Goal: Transaction & Acquisition: Purchase product/service

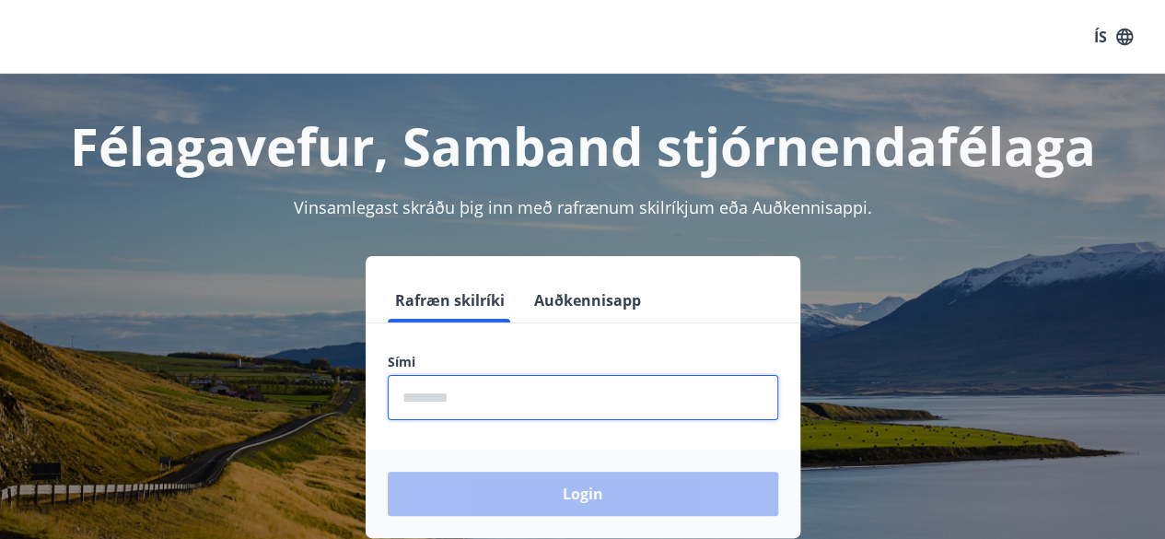
click at [417, 400] on input "phone" at bounding box center [583, 397] width 390 height 45
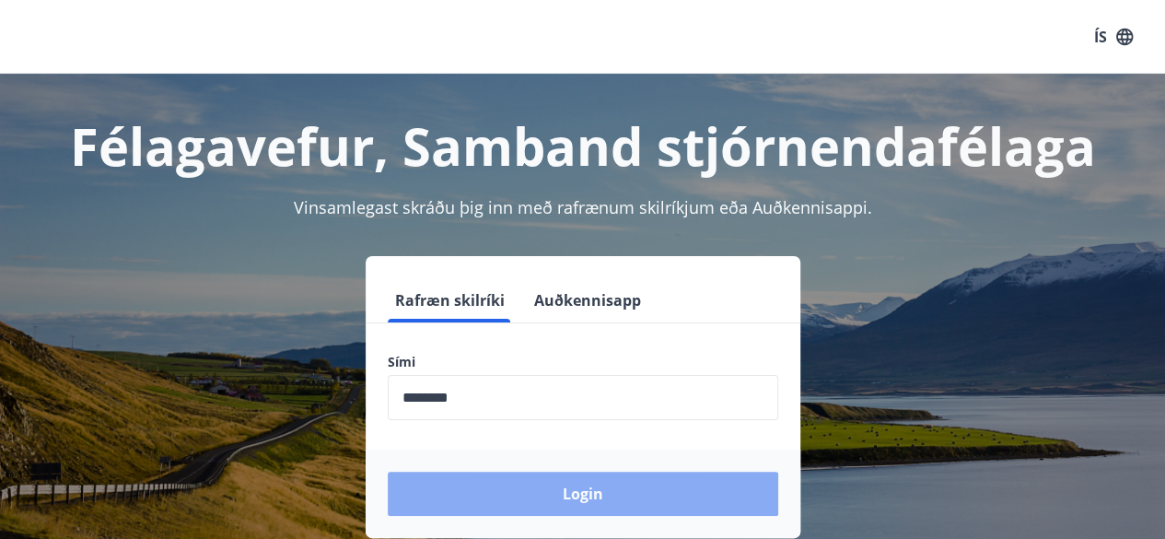
click at [586, 489] on button "Login" at bounding box center [583, 494] width 390 height 44
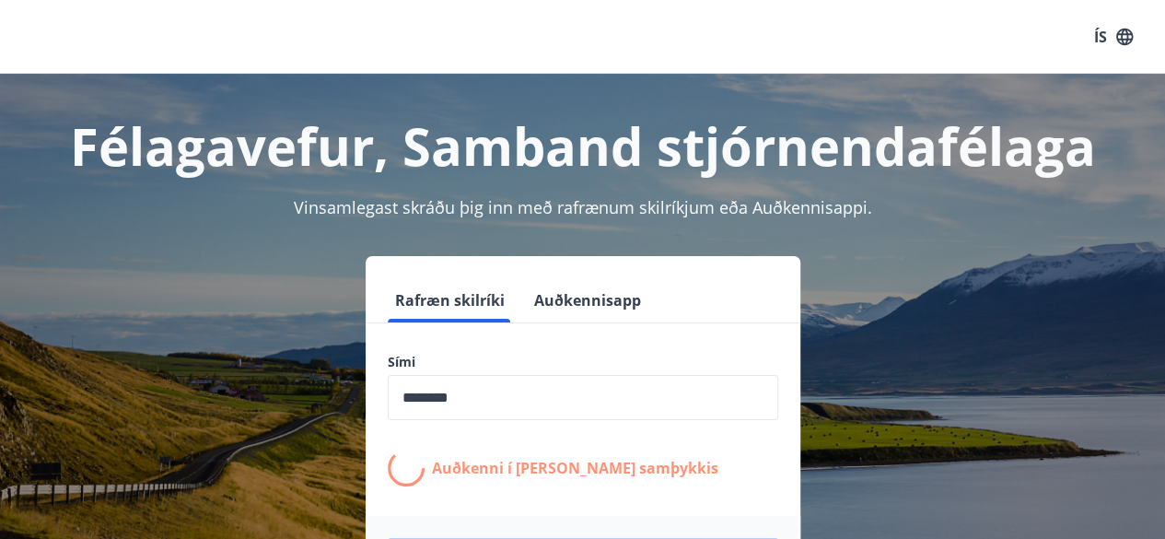
click at [514, 406] on input "phone" at bounding box center [583, 397] width 390 height 45
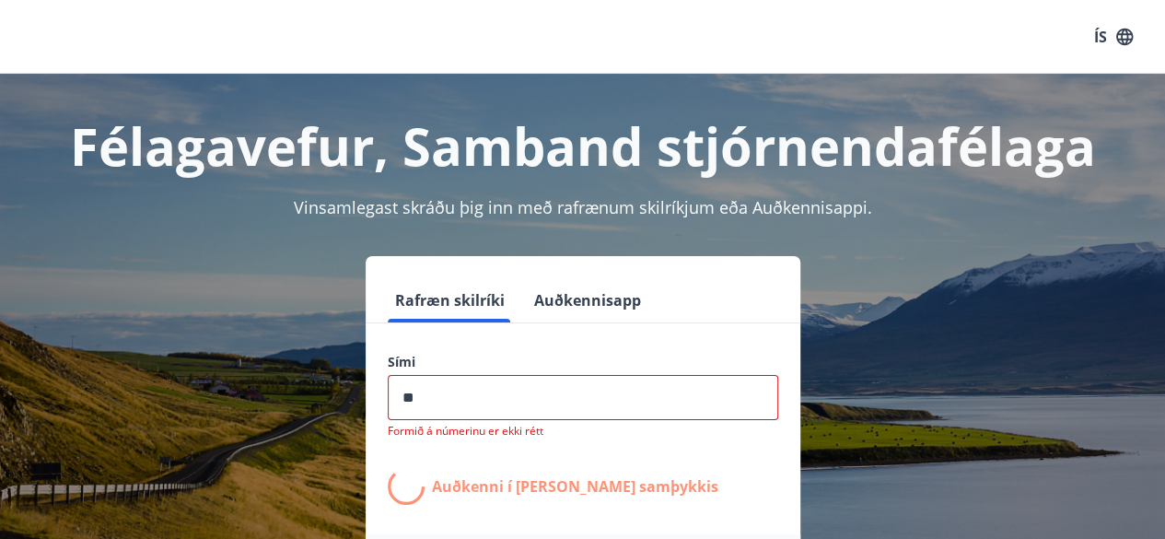
type input "*"
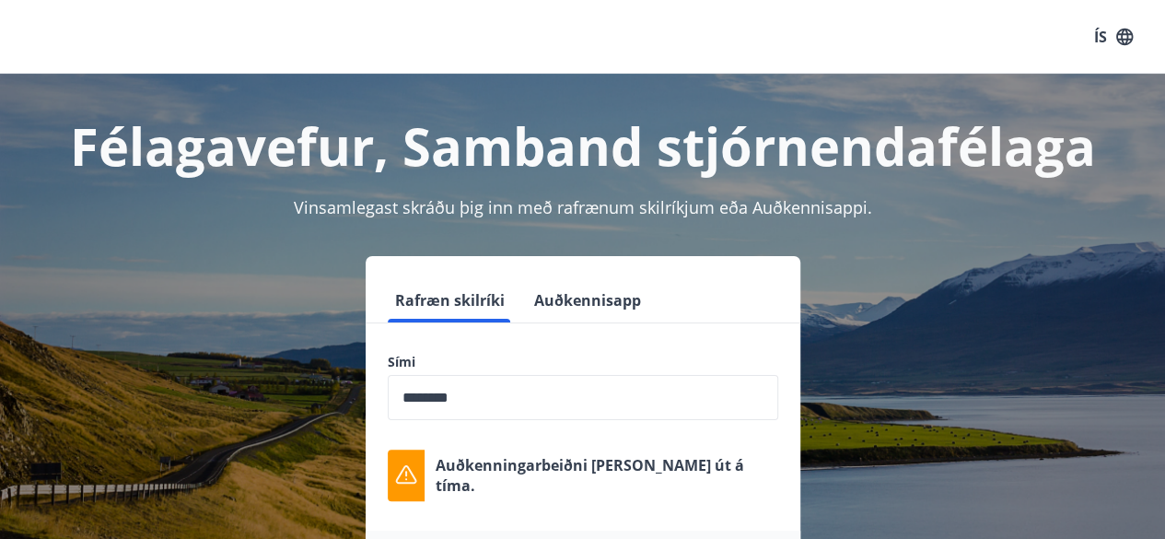
click at [586, 489] on div "Auðkenningarbeiðni rann út á tíma." at bounding box center [583, 475] width 390 height 52
click at [499, 401] on input "phone" at bounding box center [583, 397] width 390 height 45
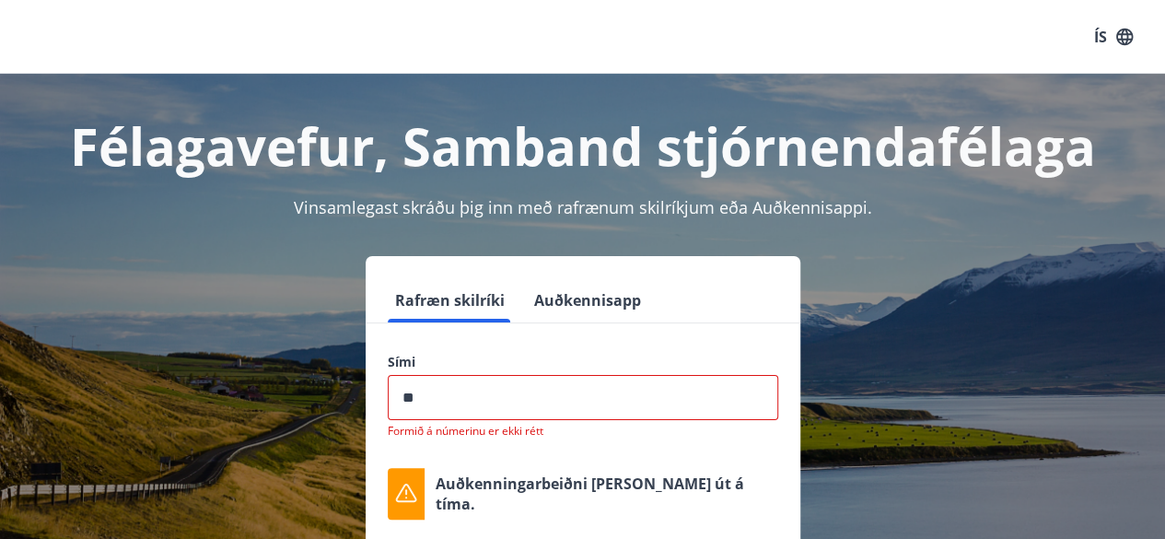
type input "*"
type input "********"
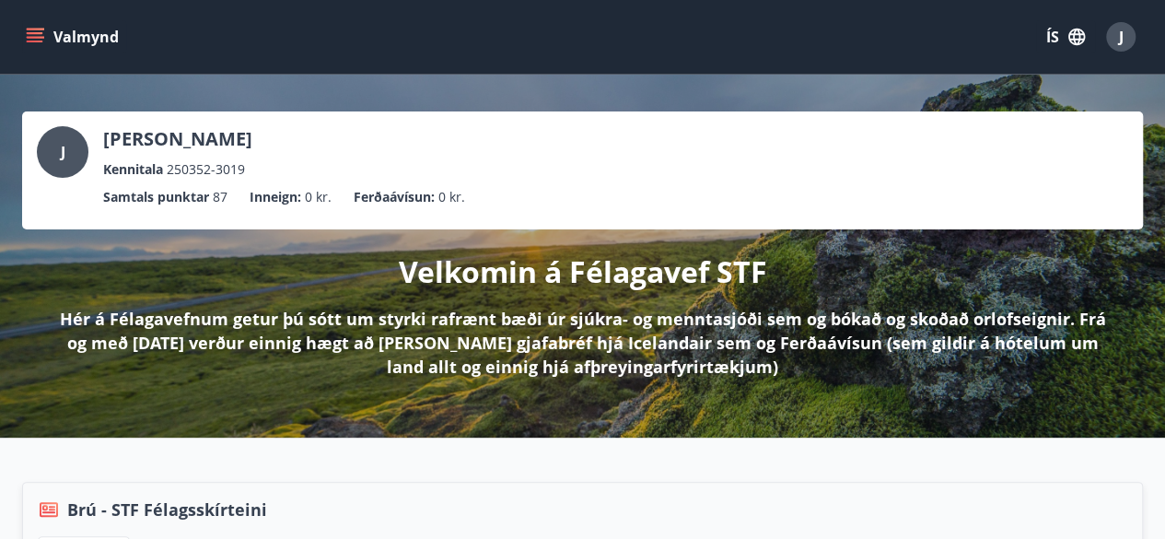
click at [32, 32] on icon "menu" at bounding box center [35, 33] width 17 height 2
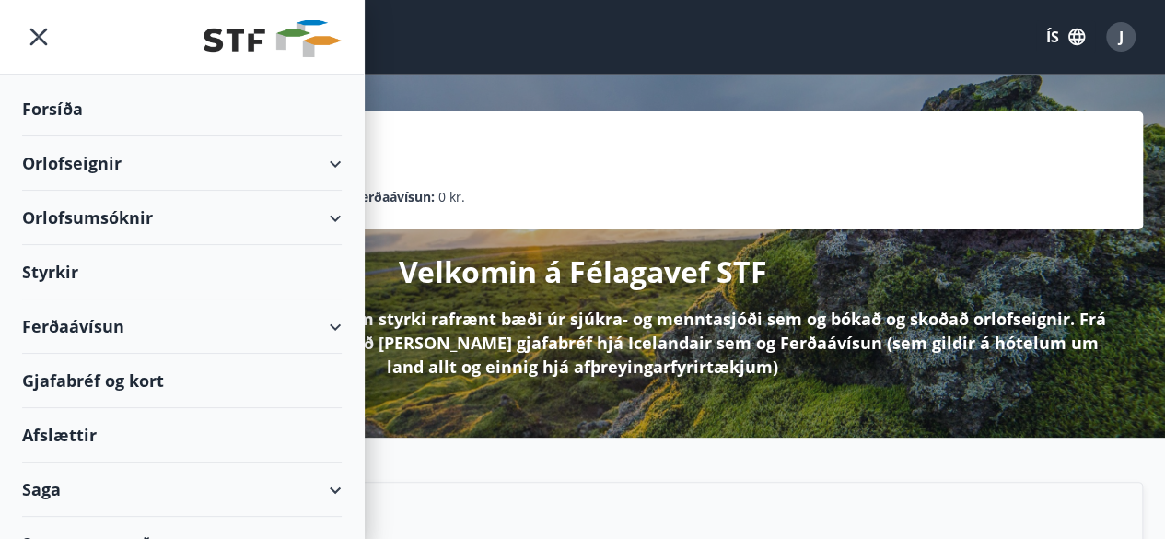
click at [186, 274] on div "Styrkir" at bounding box center [182, 272] width 320 height 54
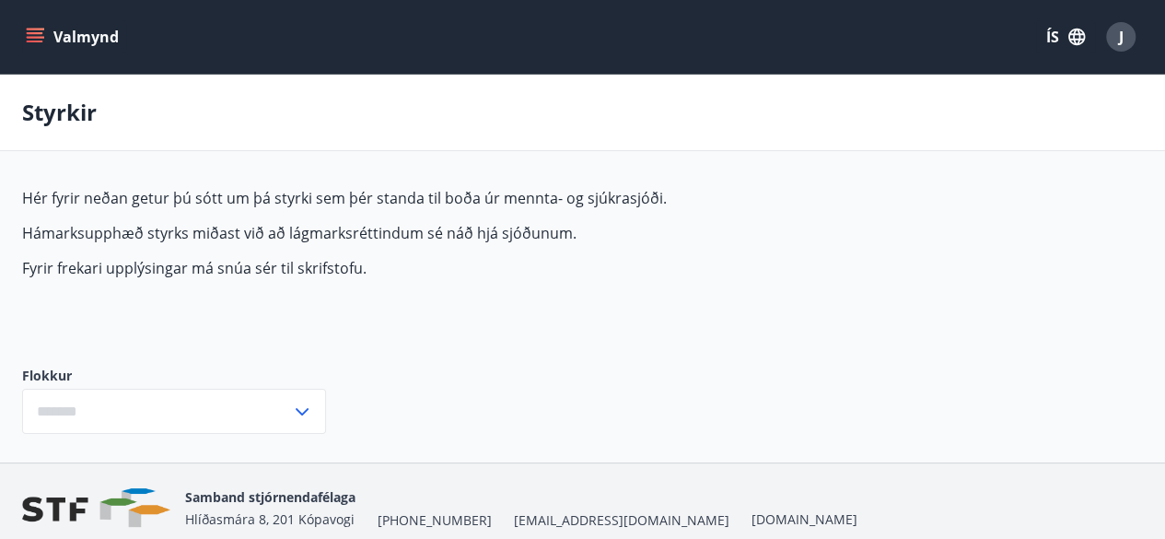
type input "***"
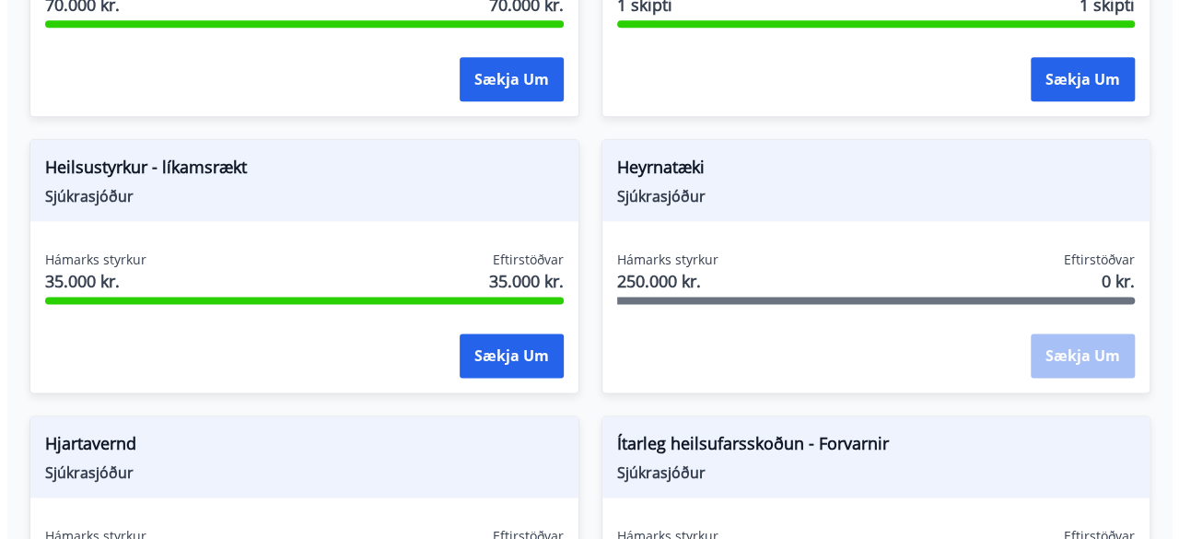
scroll to position [1154, 0]
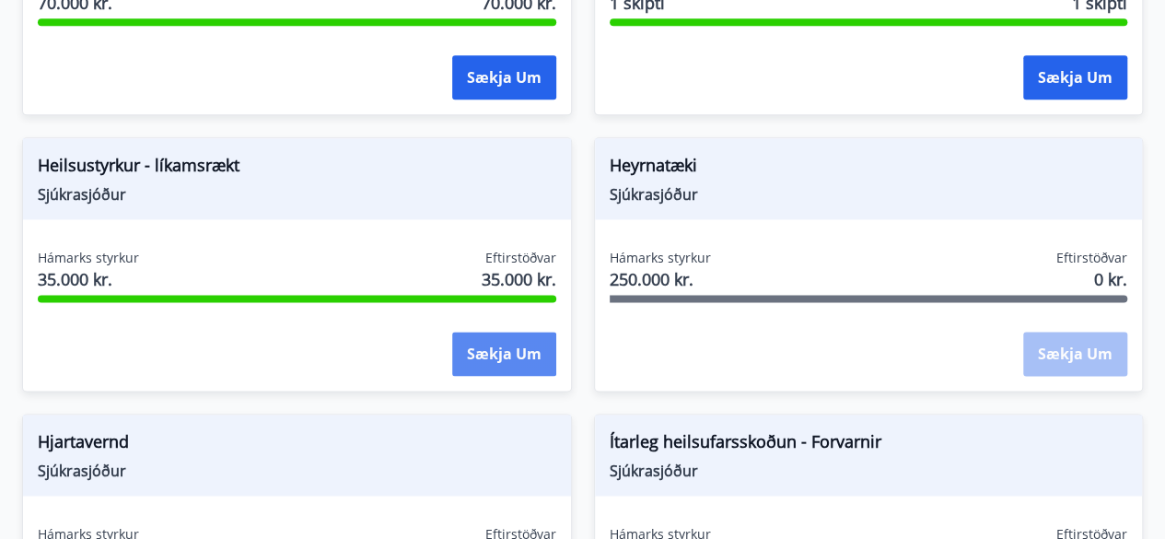
click at [508, 353] on button "Sækja um" at bounding box center [504, 354] width 104 height 44
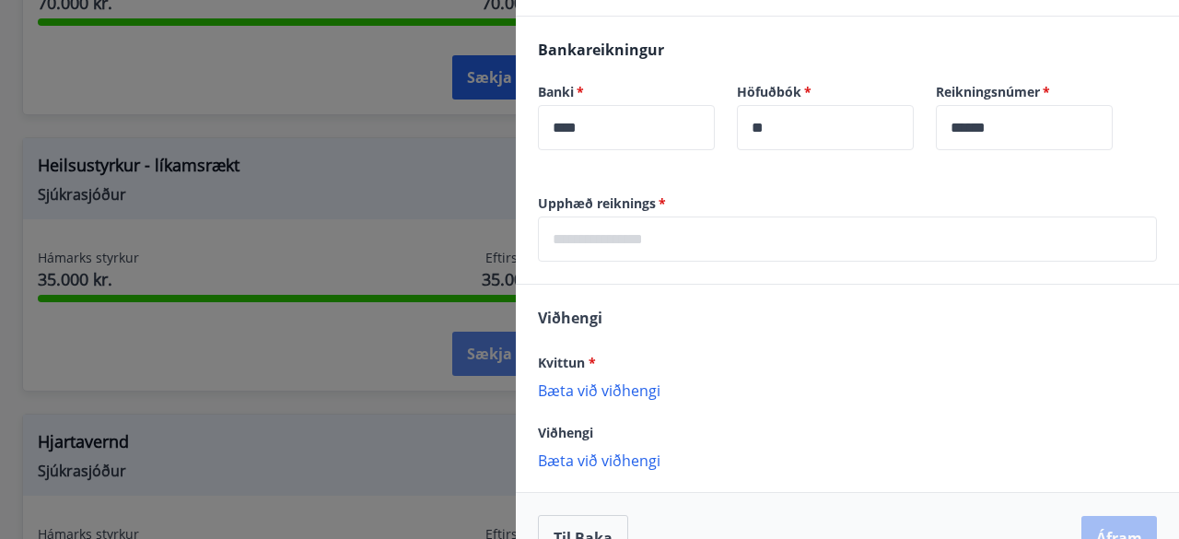
scroll to position [582, 0]
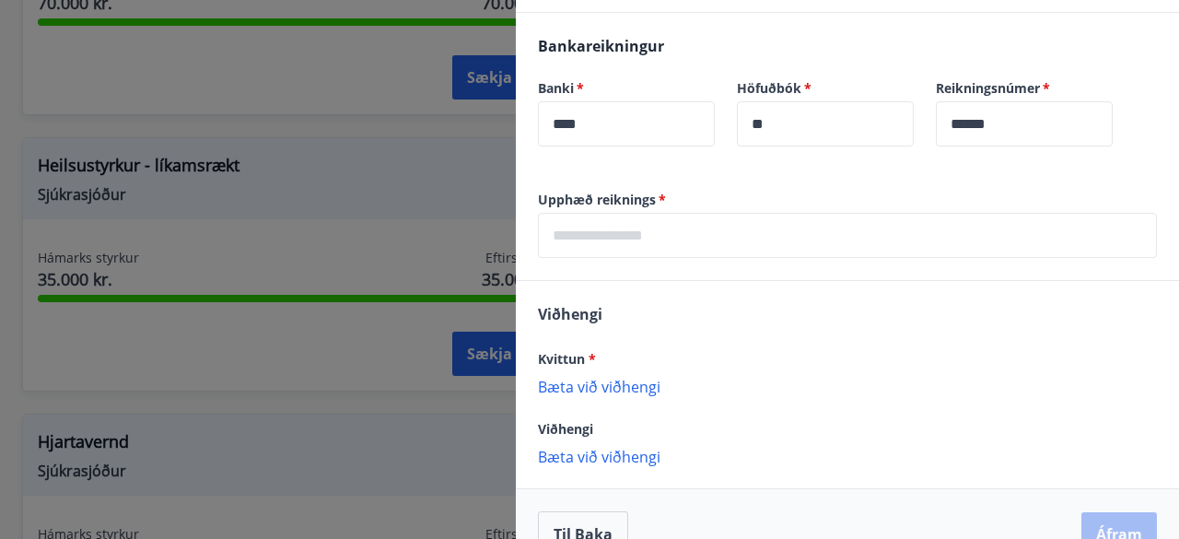
click at [678, 237] on input "text" at bounding box center [847, 235] width 619 height 45
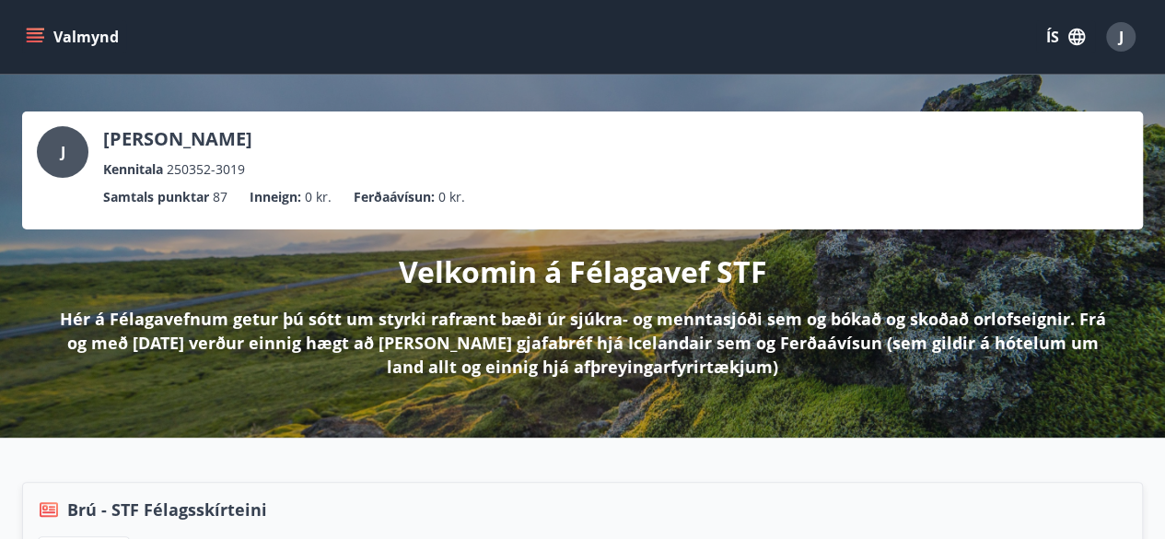
click at [29, 41] on icon "menu" at bounding box center [35, 42] width 17 height 2
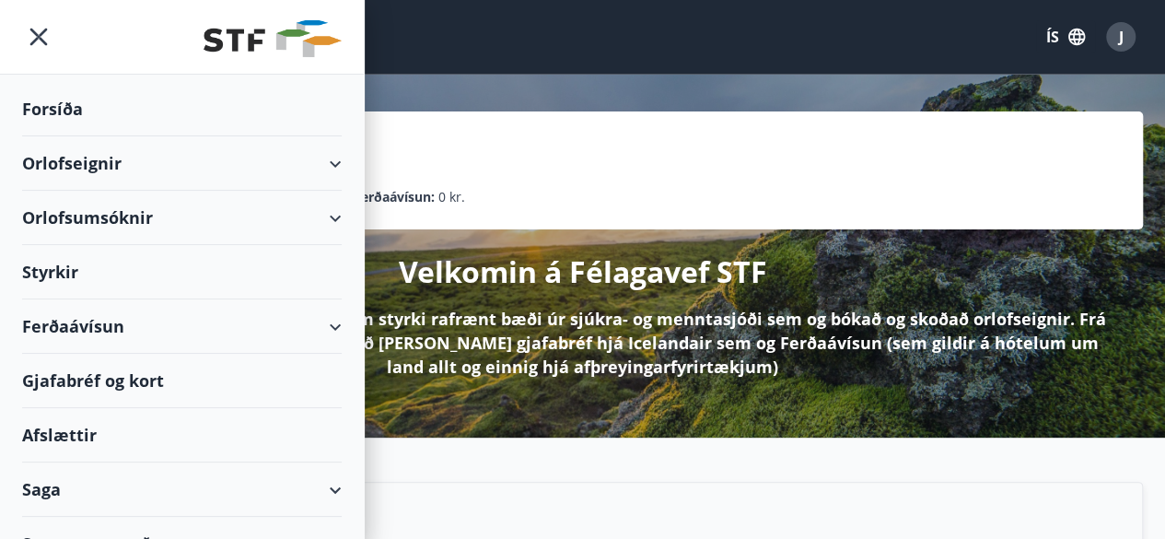
click at [207, 276] on div "Styrkir" at bounding box center [182, 272] width 320 height 54
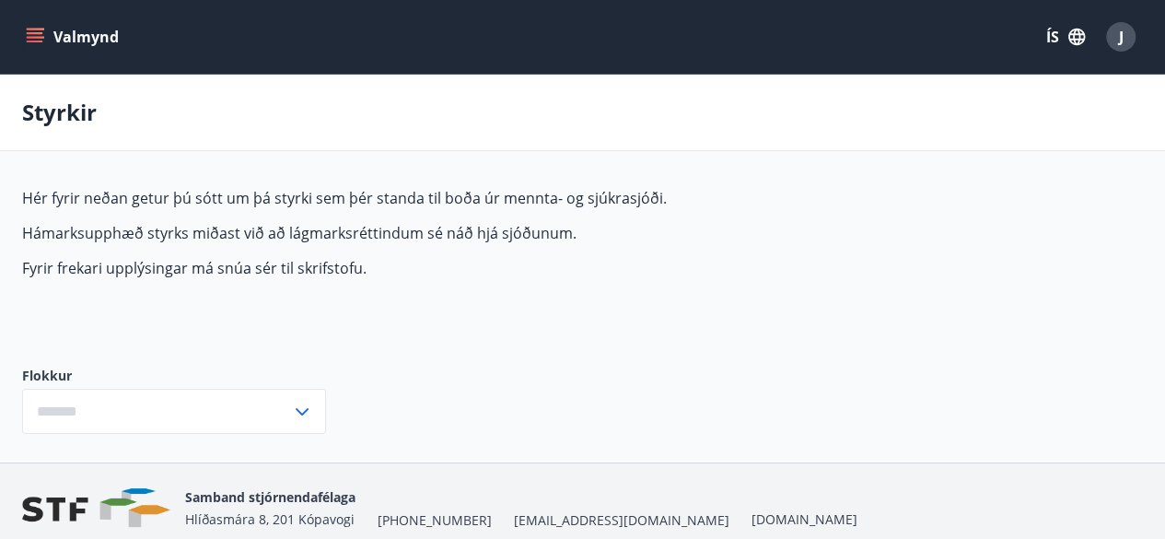
type input "***"
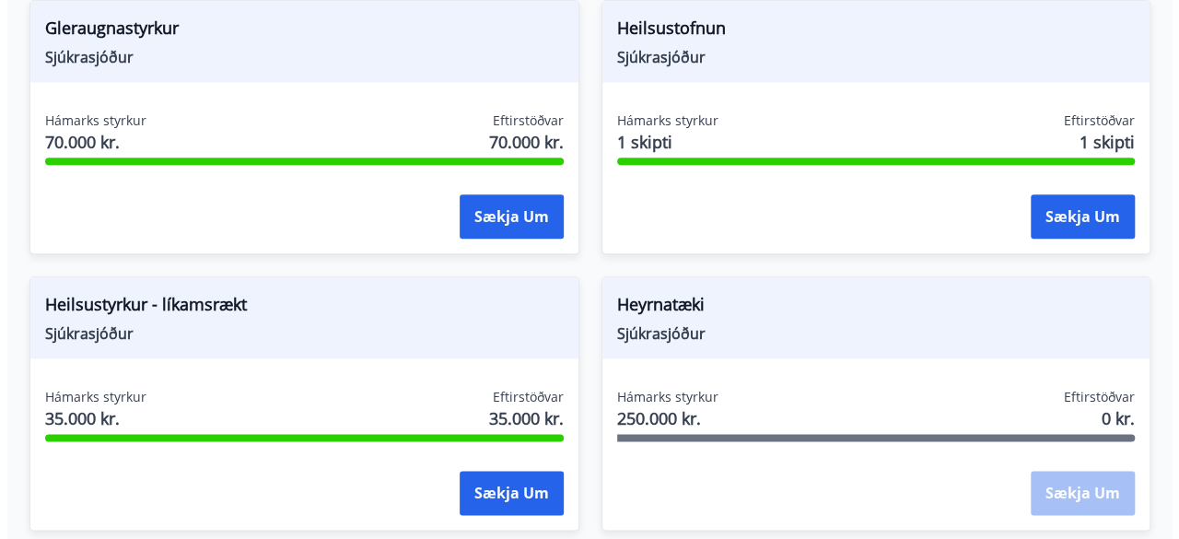
scroll to position [1016, 0]
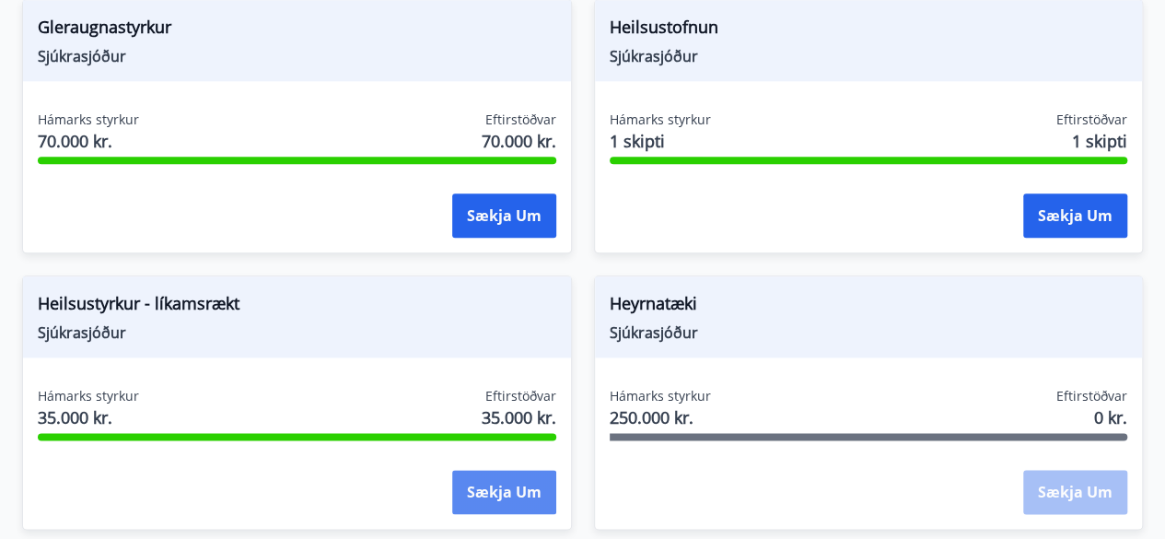
click at [505, 490] on button "Sækja um" at bounding box center [504, 492] width 104 height 44
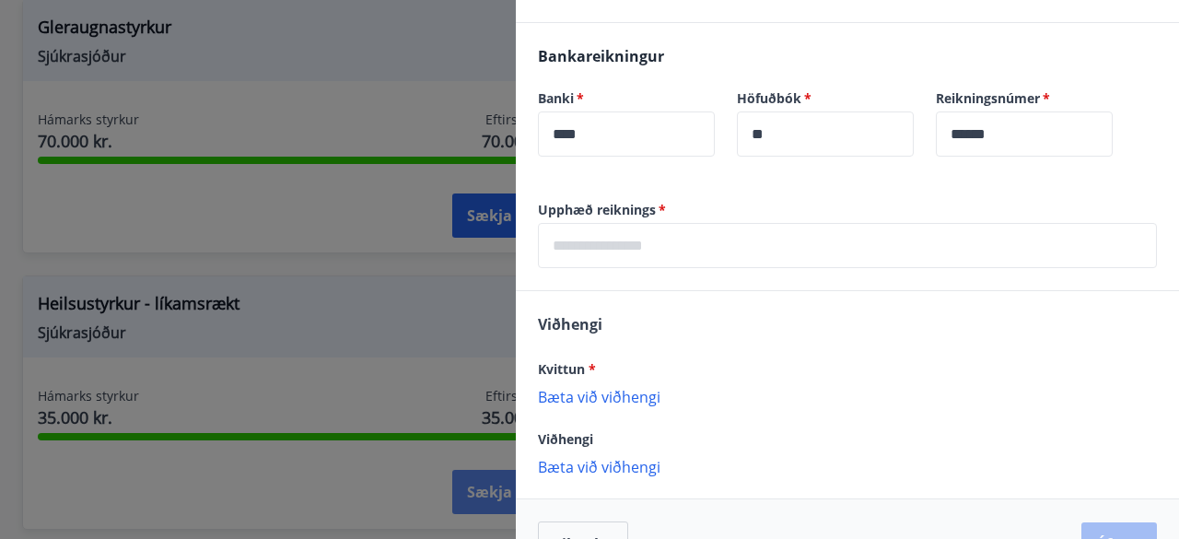
scroll to position [573, 0]
click at [674, 246] on input "text" at bounding box center [847, 244] width 619 height 45
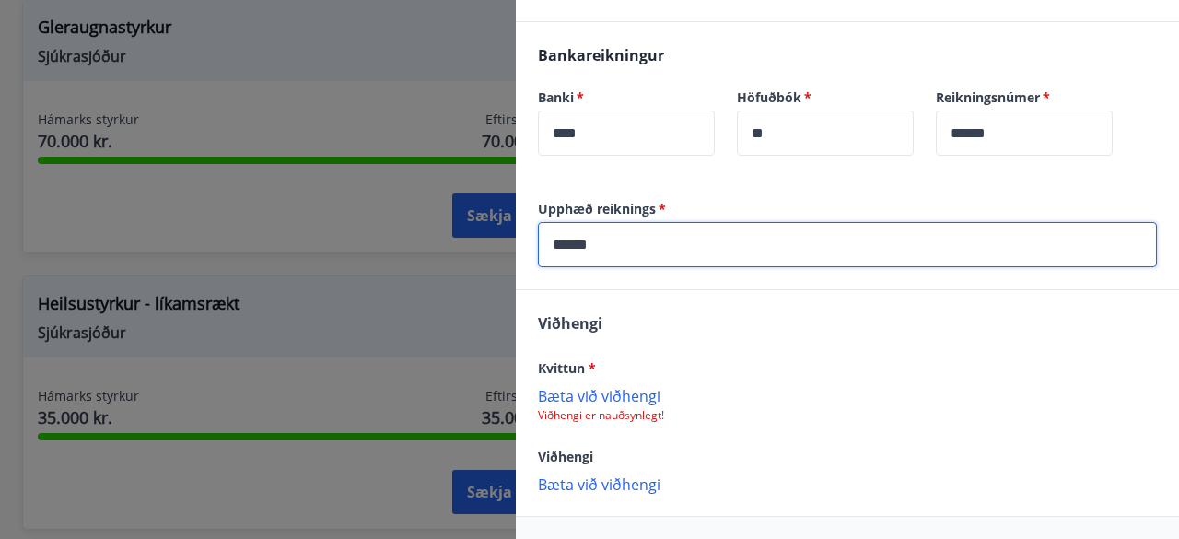
type input "******"
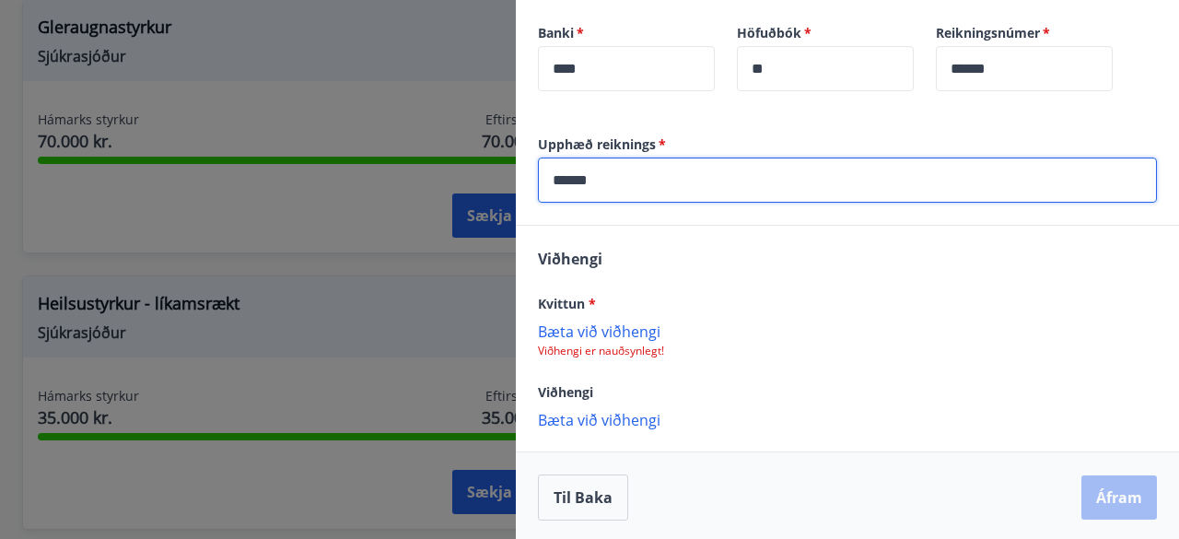
scroll to position [639, 0]
click at [605, 331] on p "Bæta við viðhengi" at bounding box center [847, 329] width 619 height 18
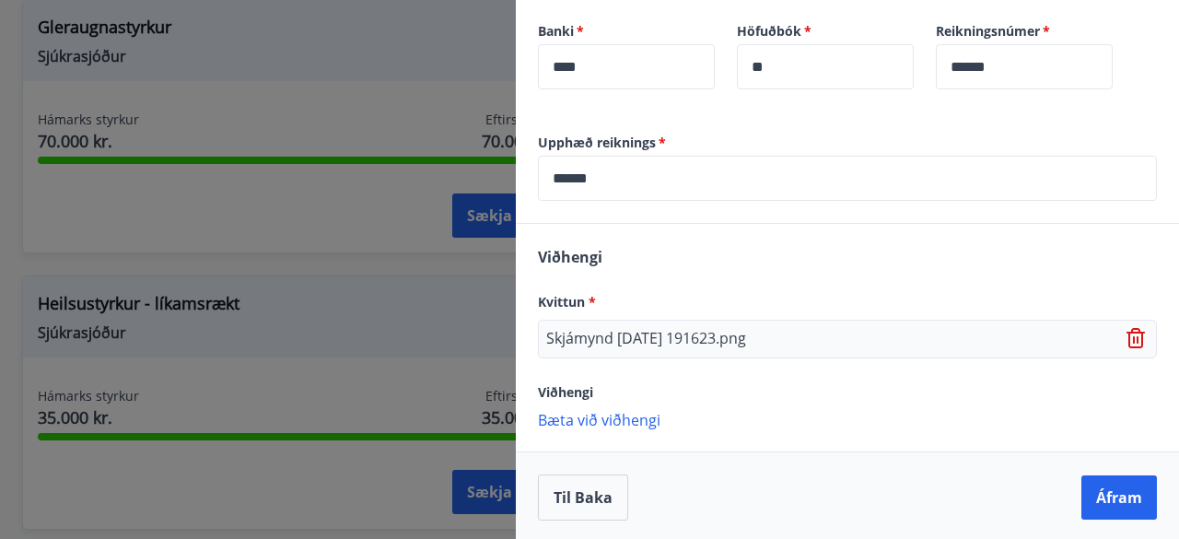
scroll to position [641, 0]
click at [1108, 501] on button "Áfram" at bounding box center [1119, 495] width 76 height 44
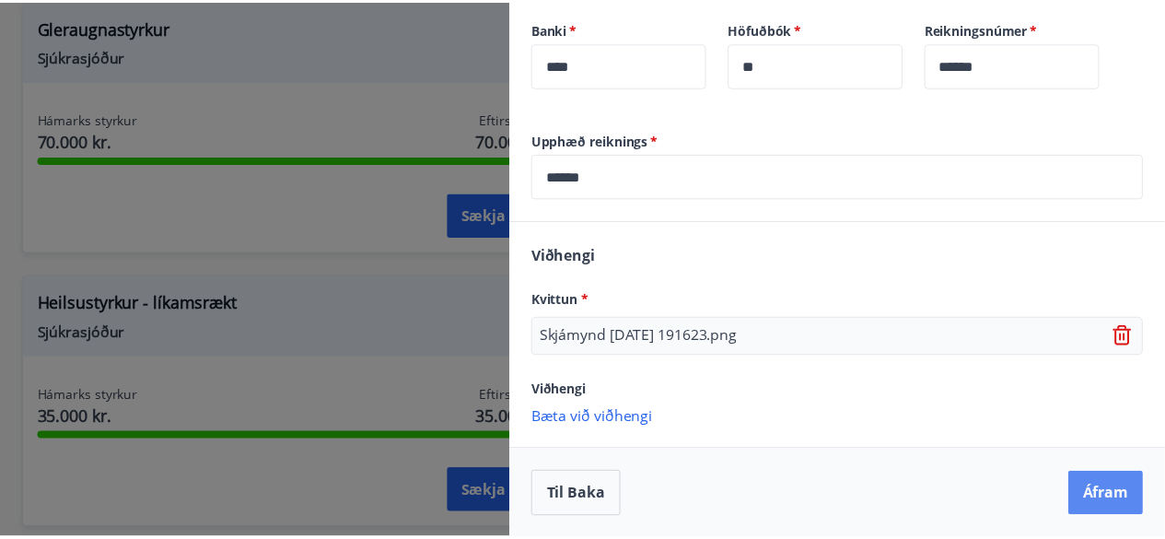
scroll to position [0, 0]
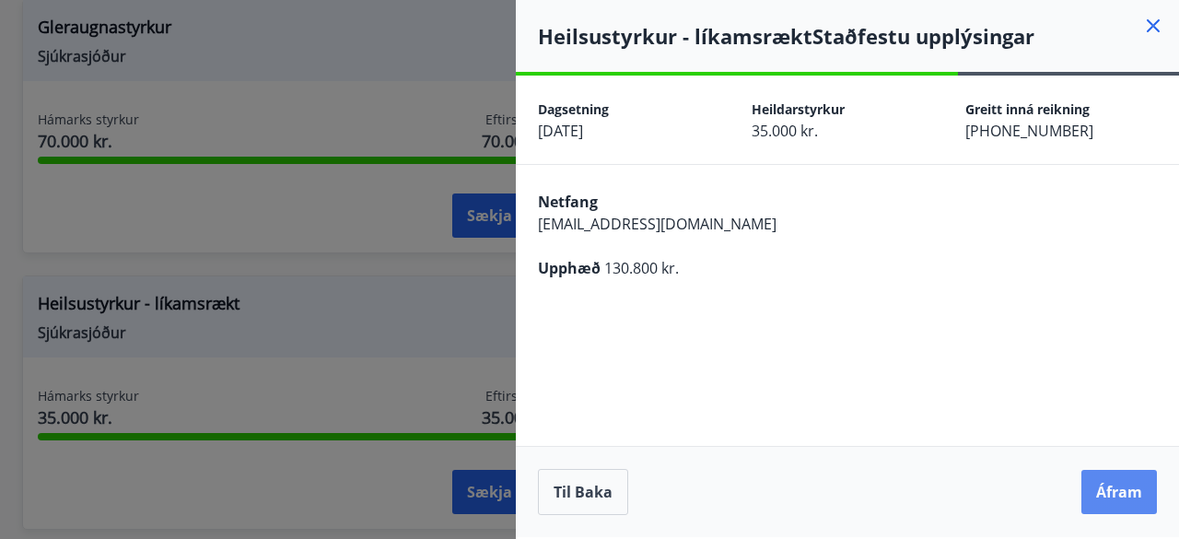
click at [1119, 501] on button "Áfram" at bounding box center [1119, 492] width 76 height 44
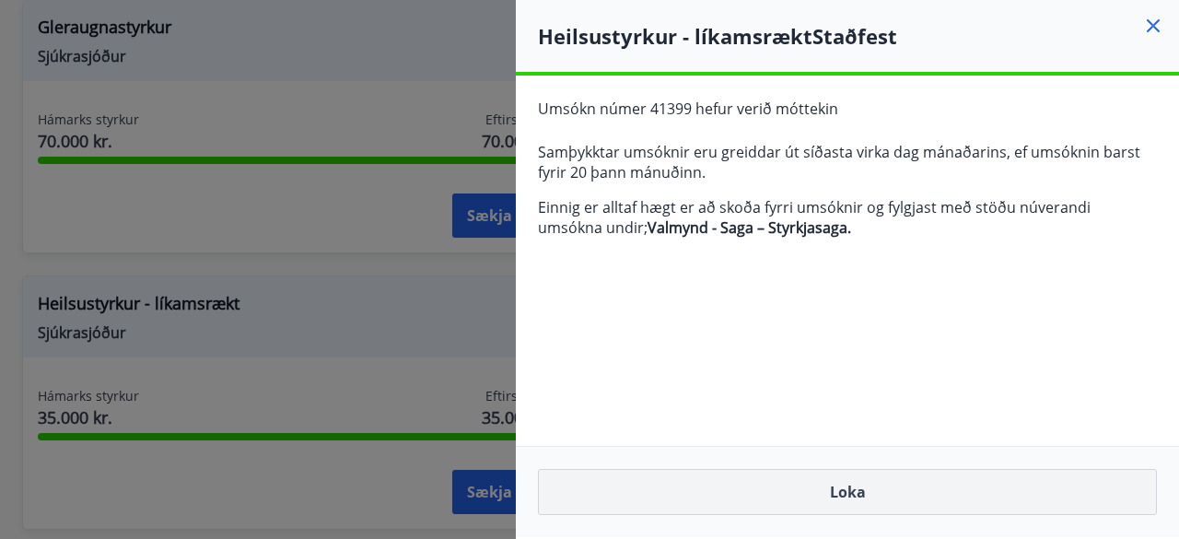
click at [886, 495] on button "Loka" at bounding box center [847, 492] width 619 height 46
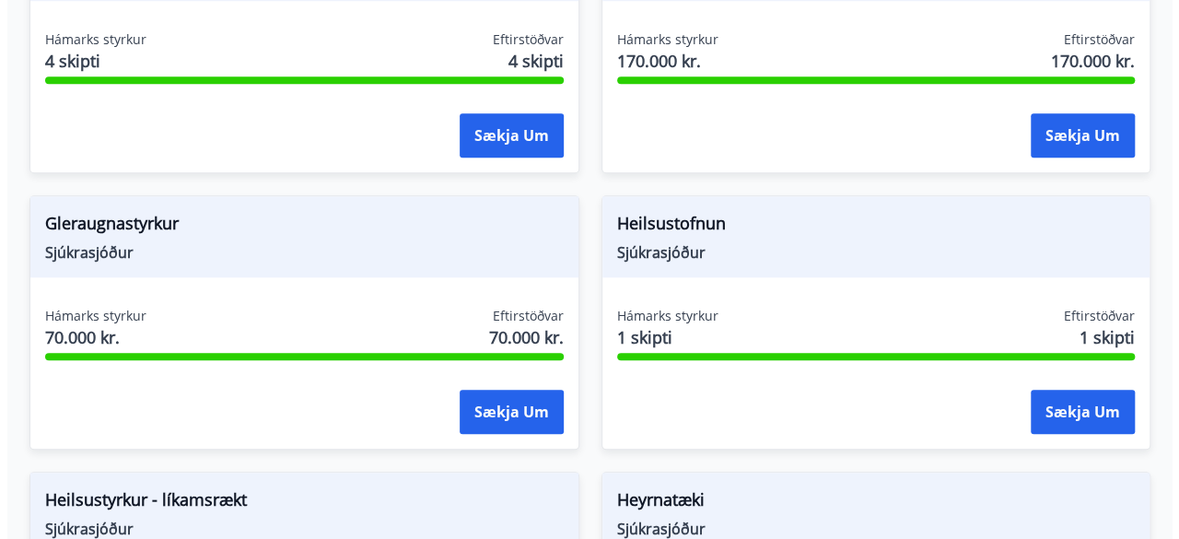
scroll to position [809, 0]
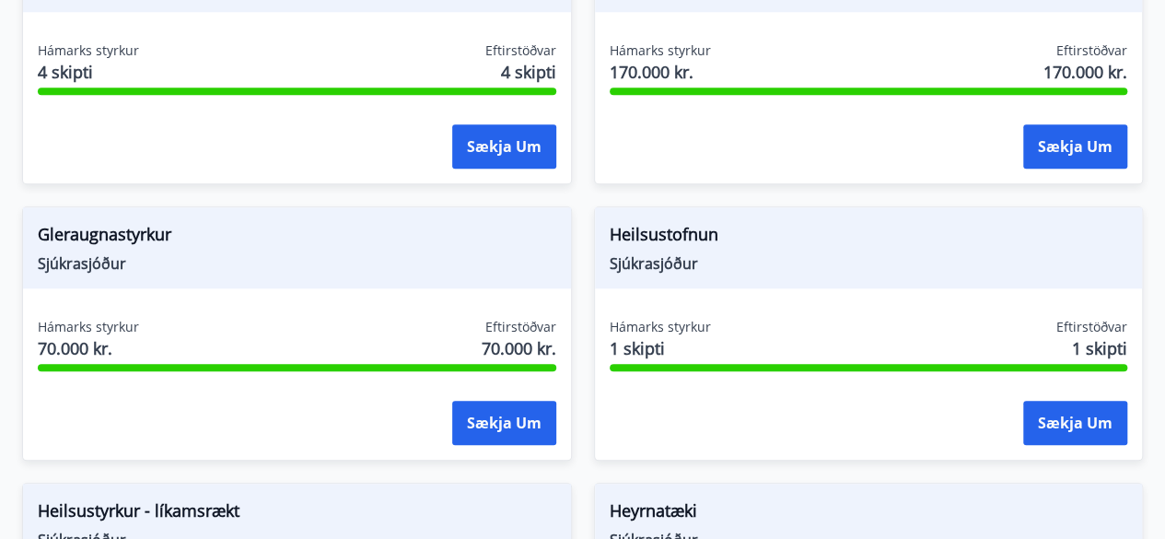
click at [1063, 425] on button "Sækja um" at bounding box center [1075, 423] width 104 height 44
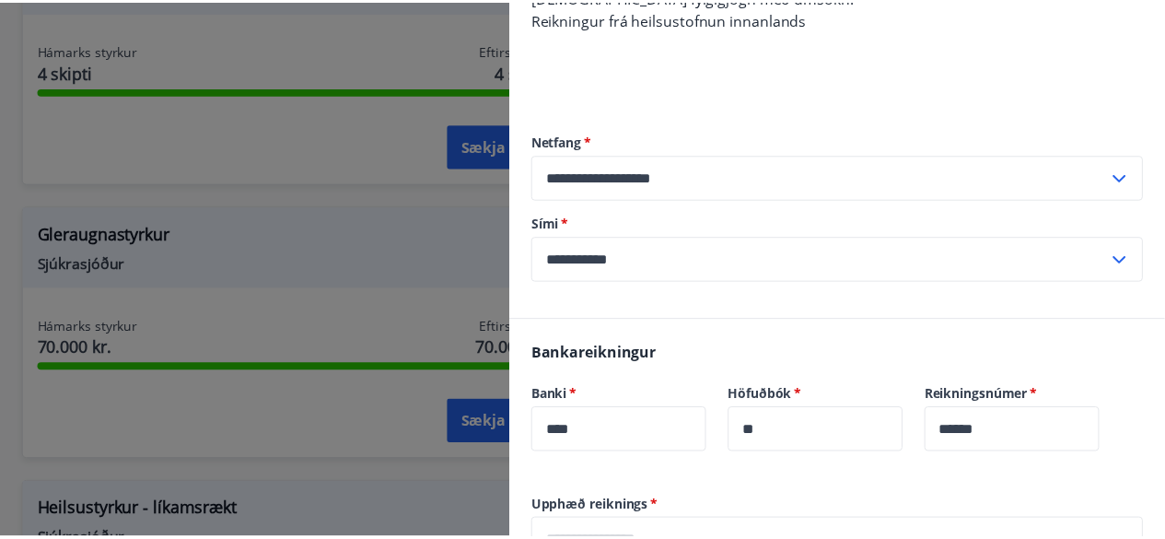
scroll to position [0, 0]
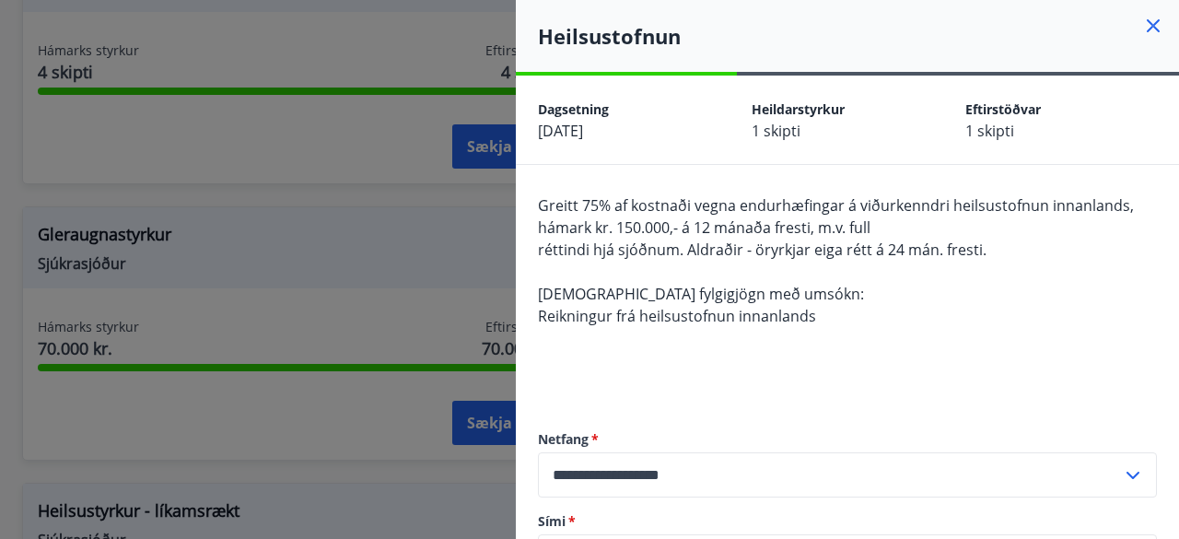
click at [1142, 28] on icon at bounding box center [1153, 26] width 22 height 22
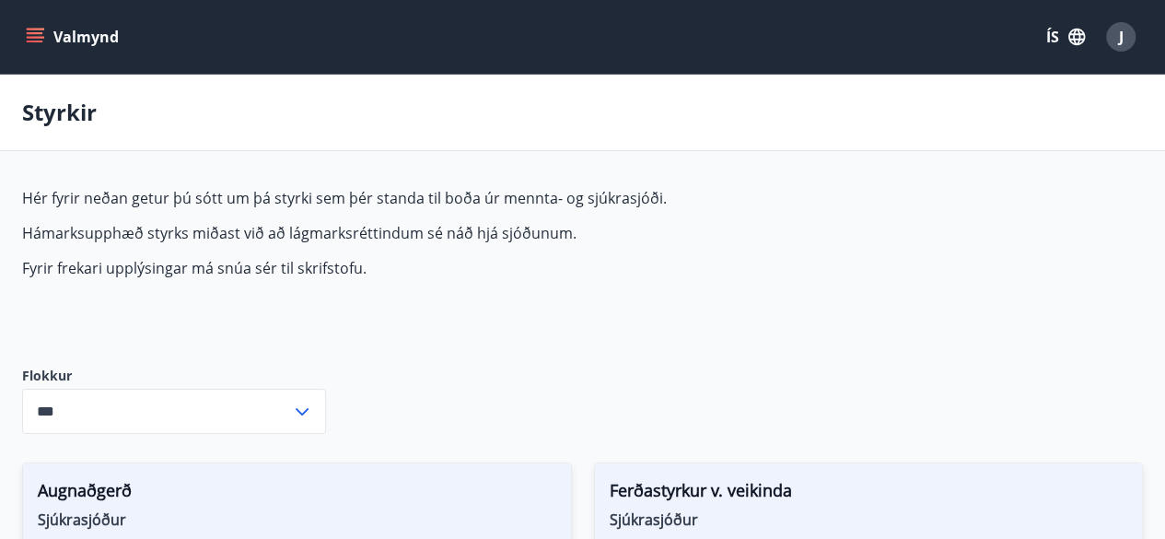
click at [33, 33] on icon "menu" at bounding box center [35, 33] width 17 height 2
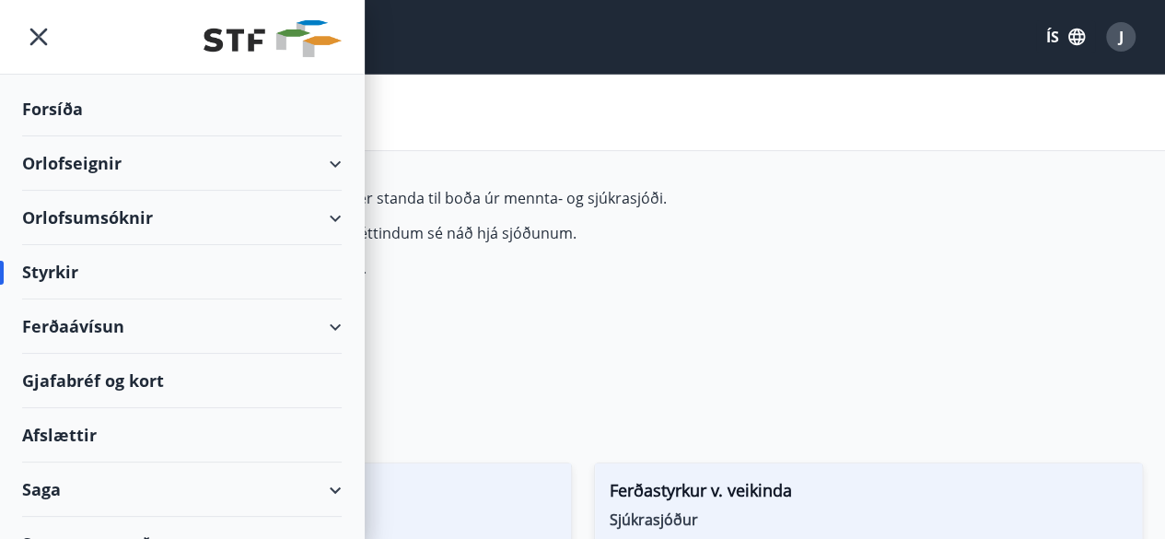
click at [149, 221] on div "Orlofsumsóknir" at bounding box center [182, 218] width 320 height 54
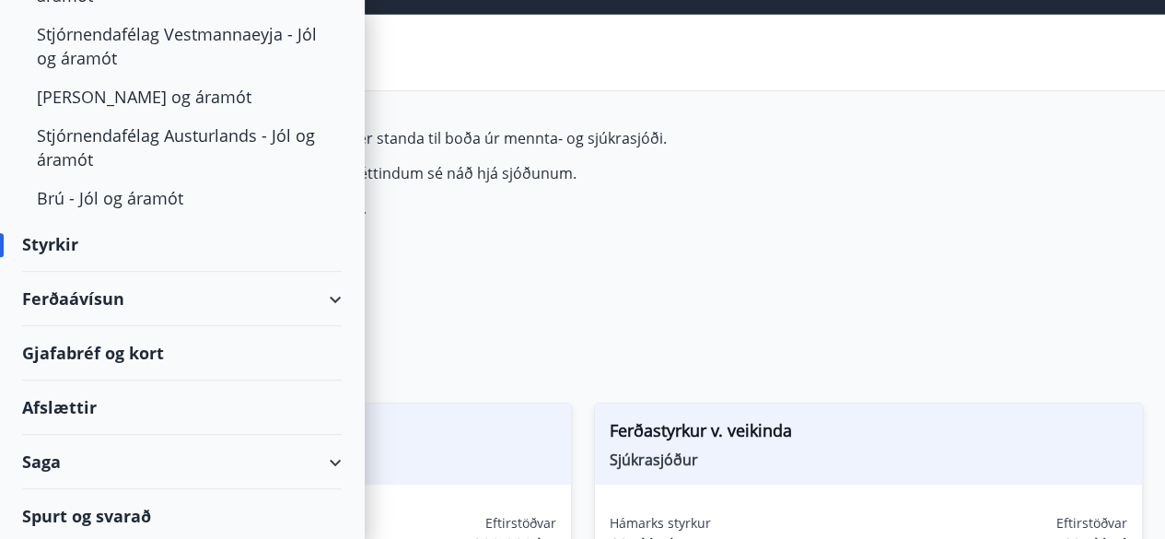
scroll to position [61, 0]
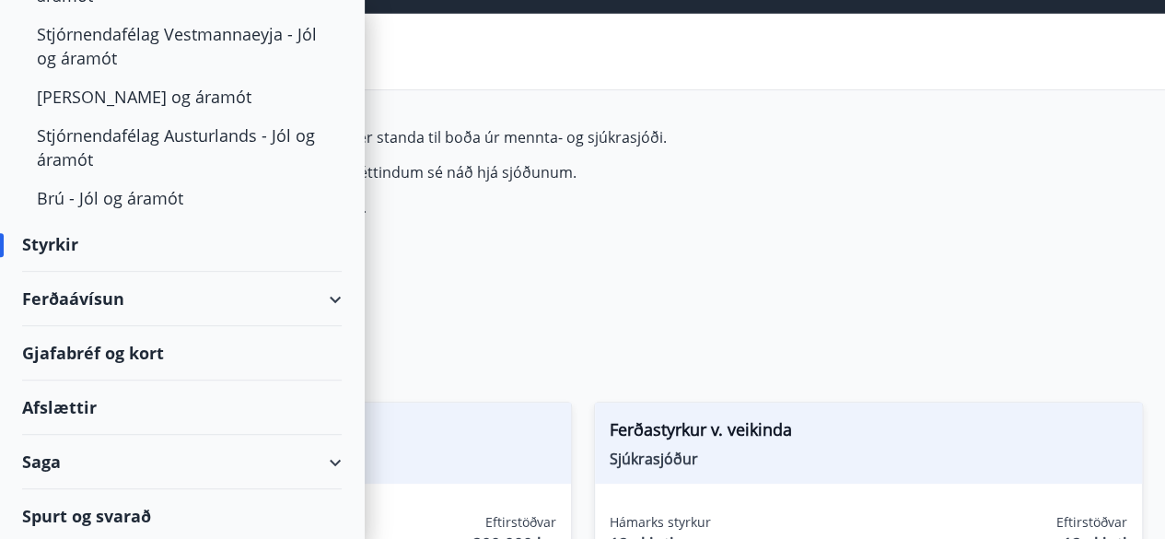
click at [320, 293] on div "Ferðaávísun" at bounding box center [182, 299] width 320 height 54
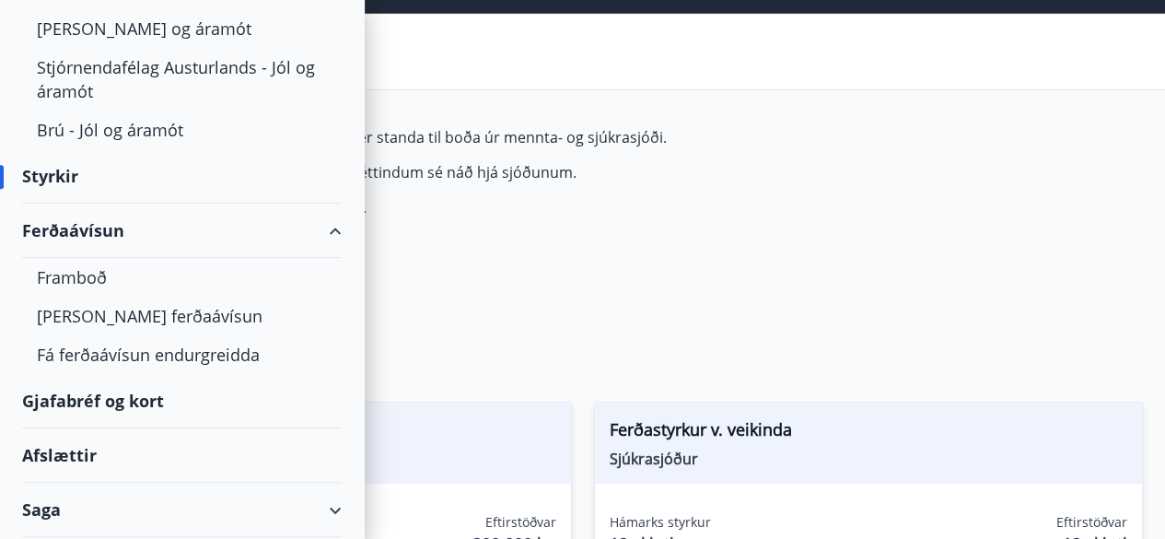
scroll to position [448, 0]
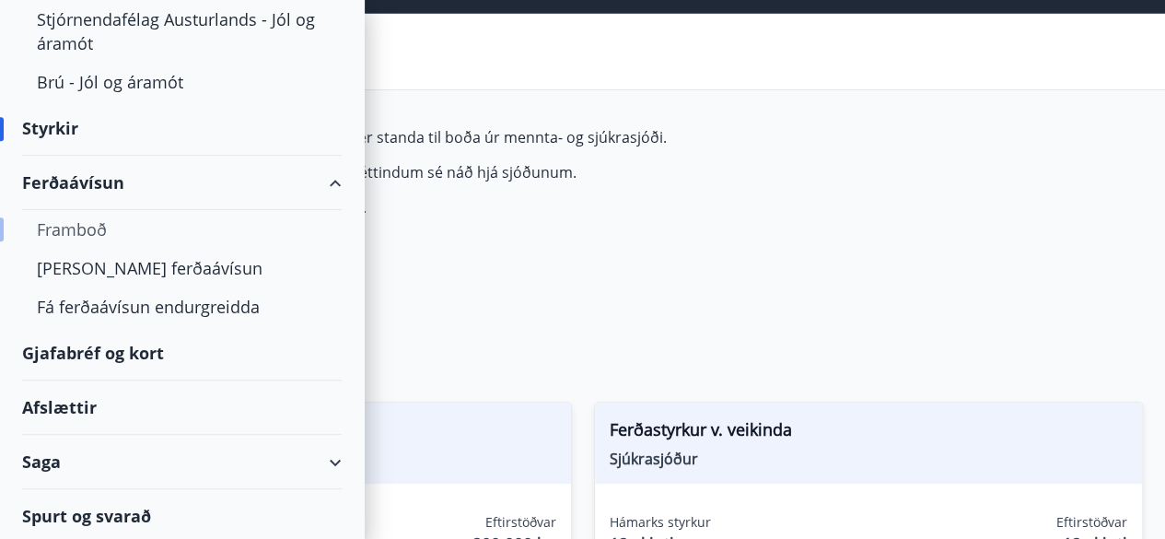
click at [85, 224] on div "Framboð" at bounding box center [182, 229] width 290 height 39
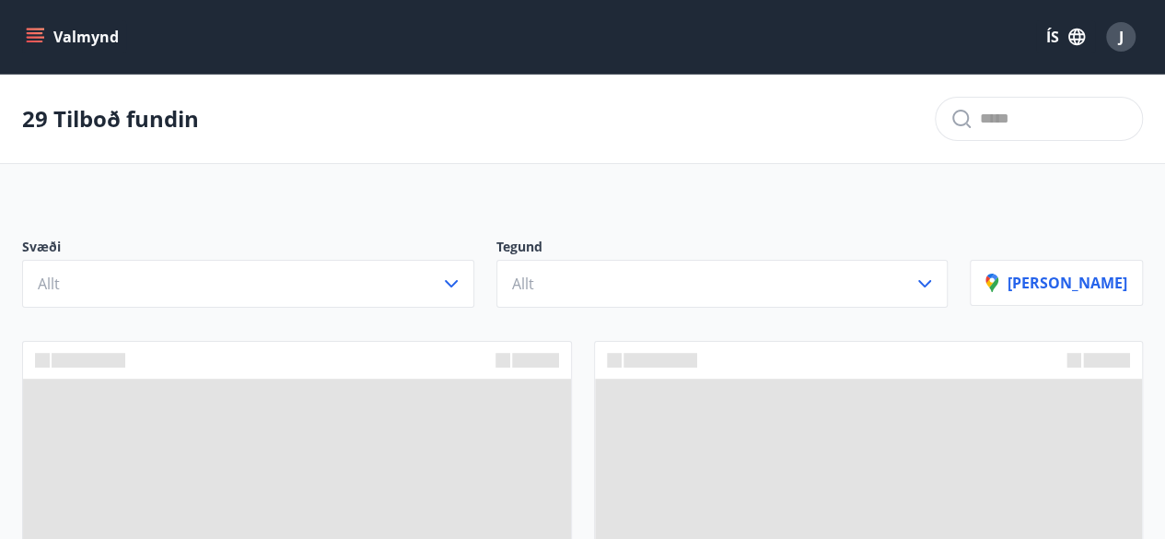
click at [589, 214] on div "Svæði Allt Tegund Allt Sýna kort" at bounding box center [582, 265] width 1165 height 129
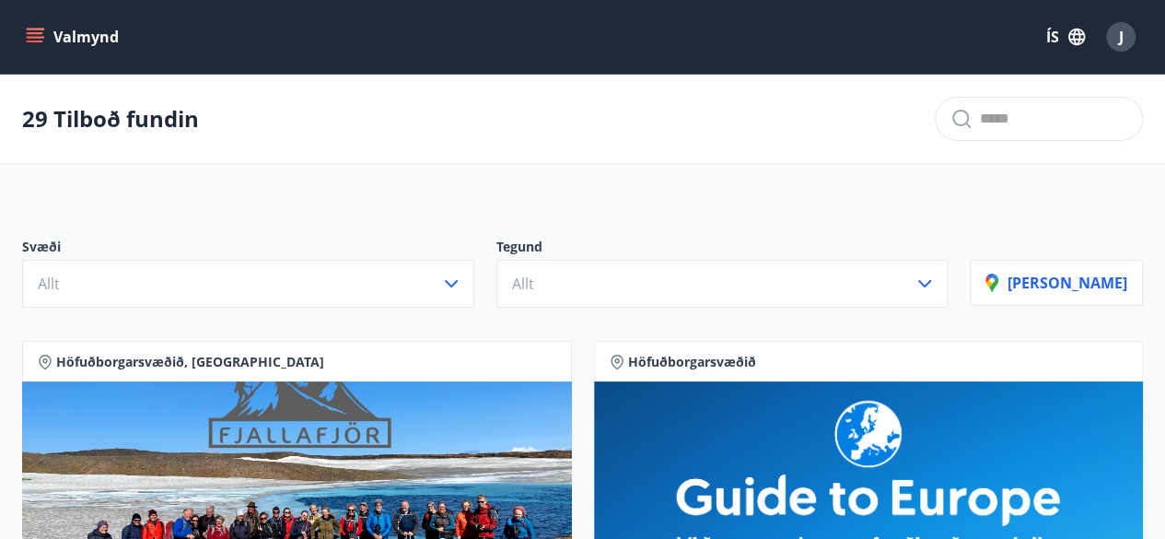
scroll to position [2, 0]
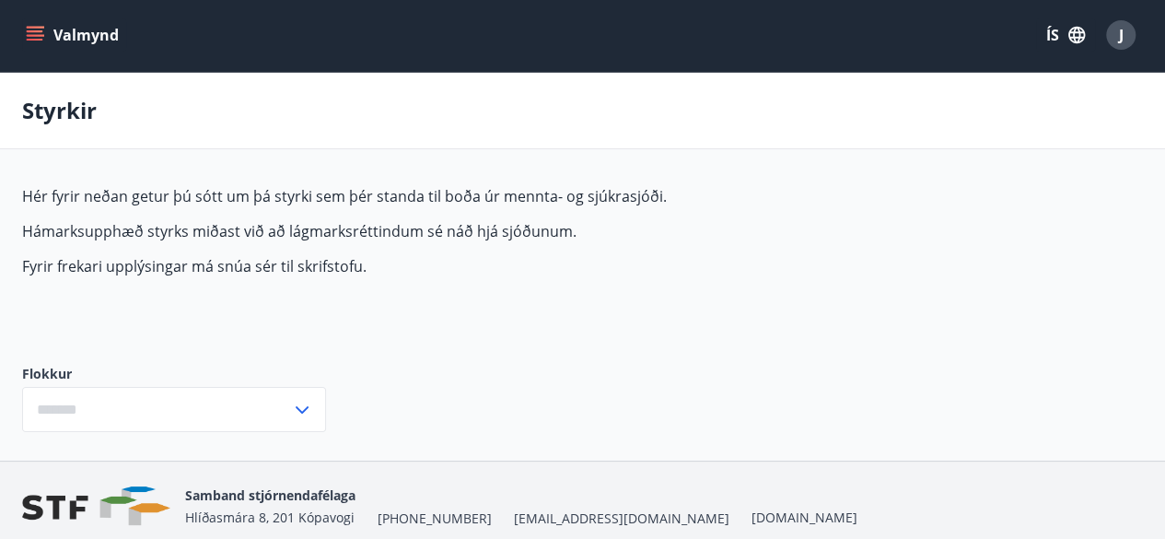
type input "***"
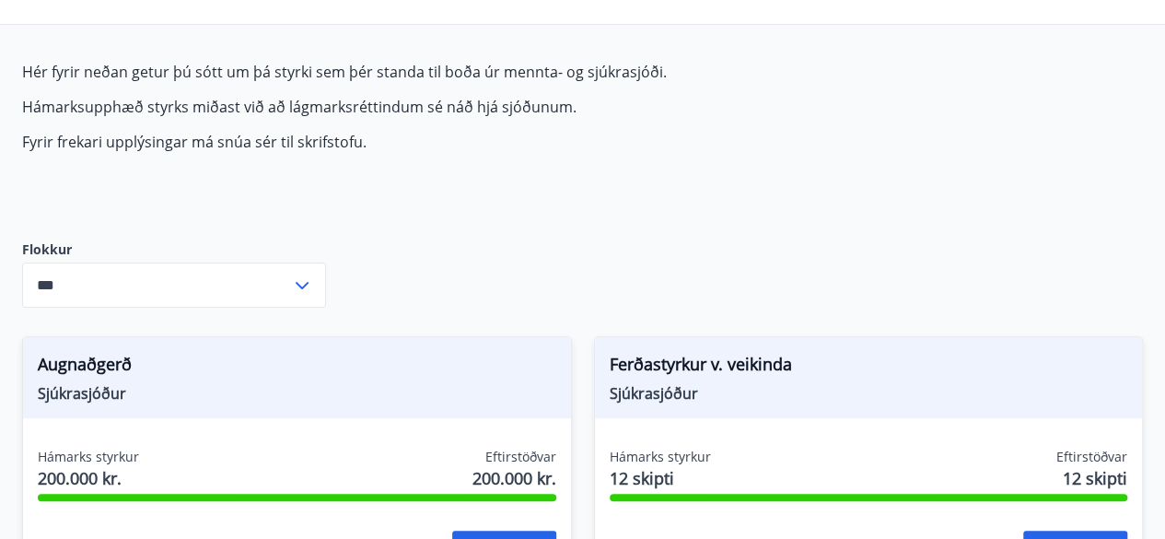
scroll to position [0, 0]
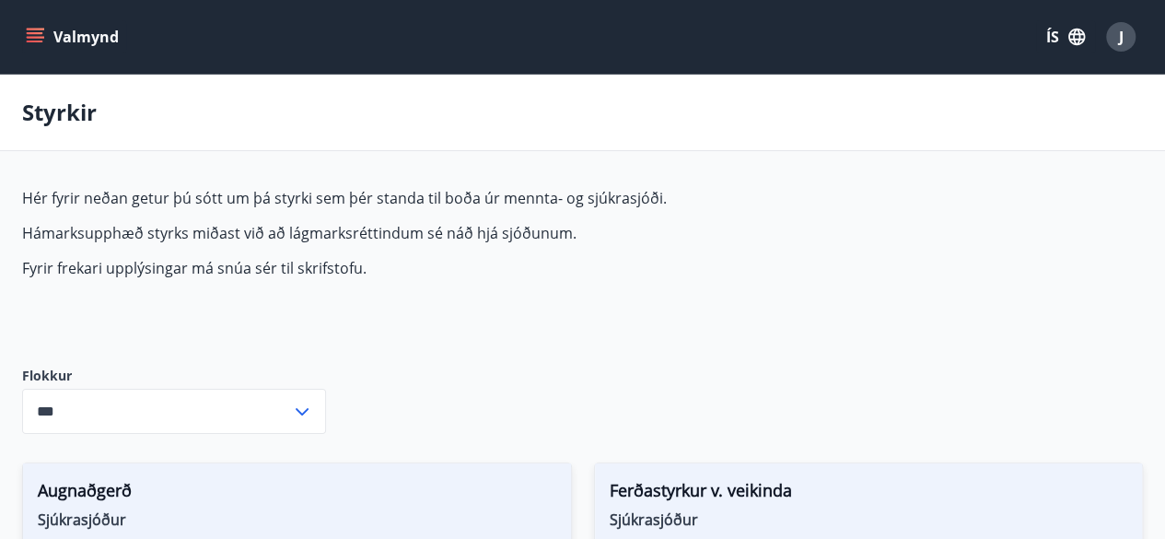
click at [30, 41] on icon "menu" at bounding box center [35, 42] width 17 height 2
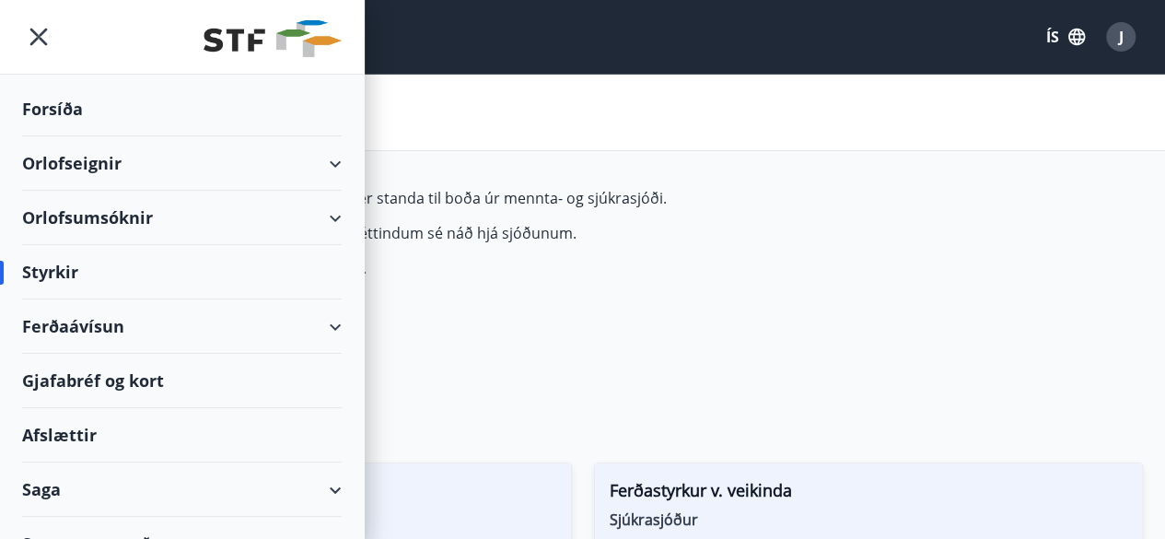
click at [320, 331] on div "Ferðaávísun" at bounding box center [182, 326] width 320 height 54
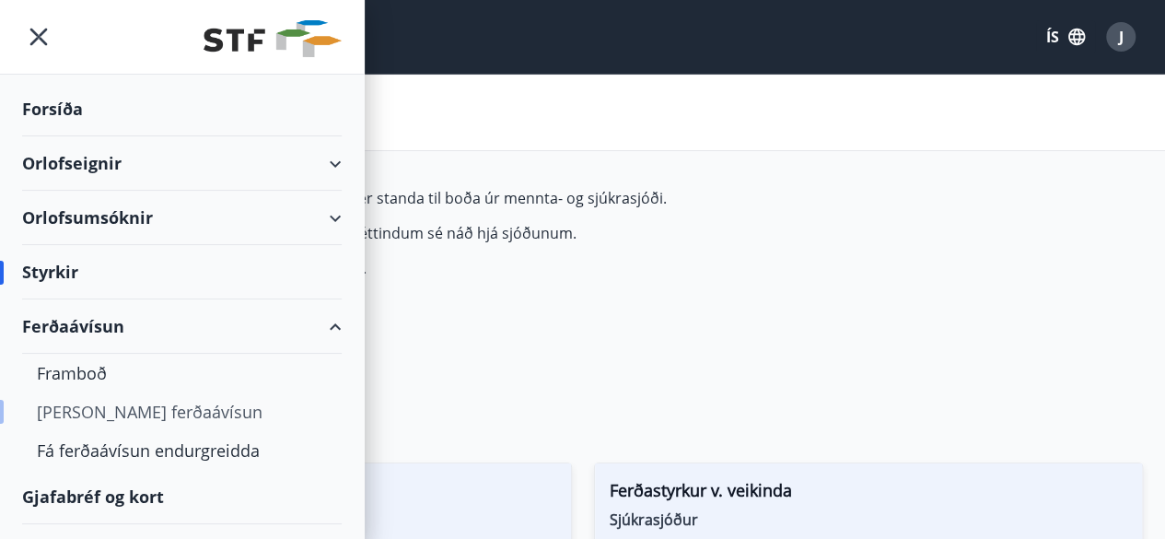
click at [149, 416] on div "Kaupa ferðaávísun" at bounding box center [182, 411] width 290 height 39
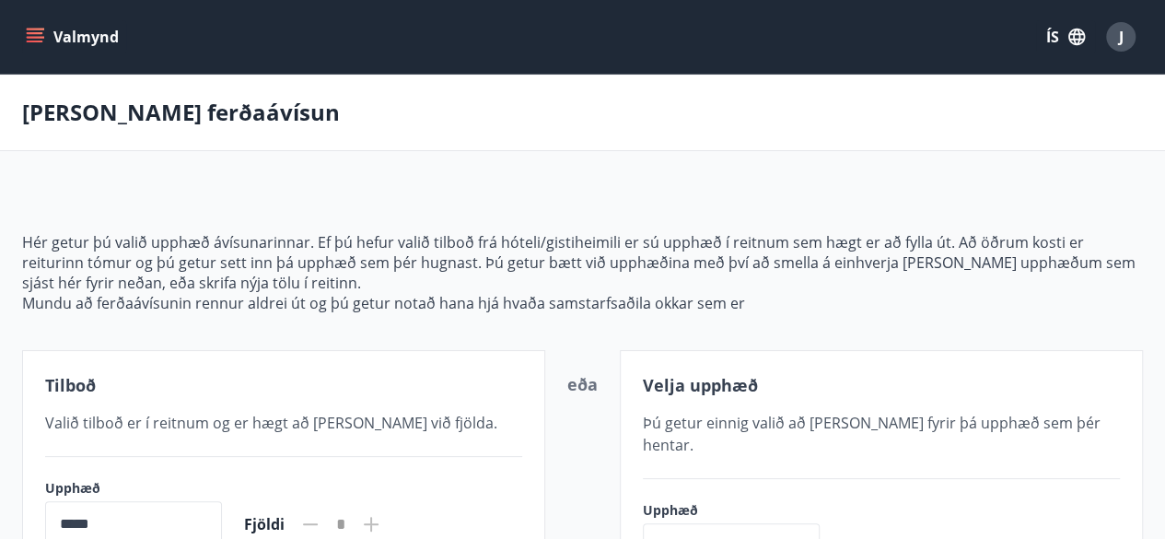
click at [33, 29] on icon "menu" at bounding box center [37, 30] width 20 height 2
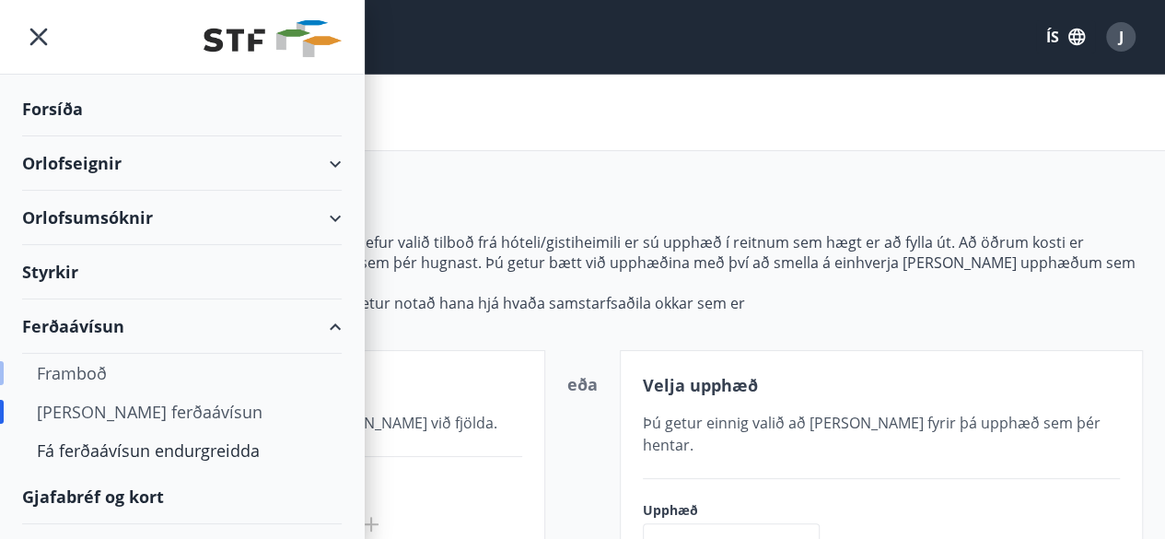
click at [92, 369] on div "Framboð" at bounding box center [182, 373] width 290 height 39
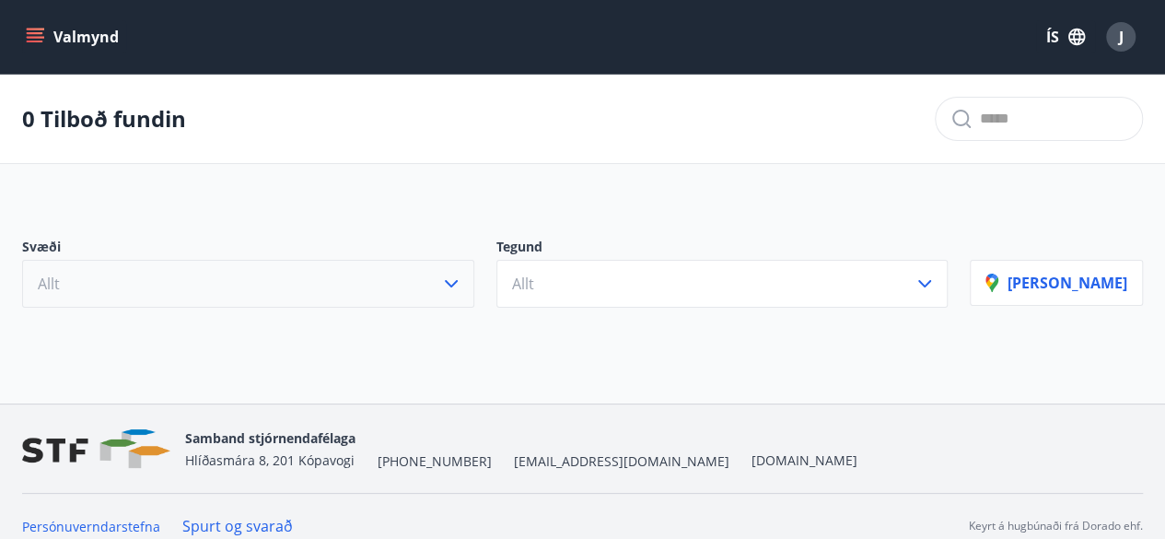
click at [462, 278] on icon "button" at bounding box center [451, 284] width 22 height 22
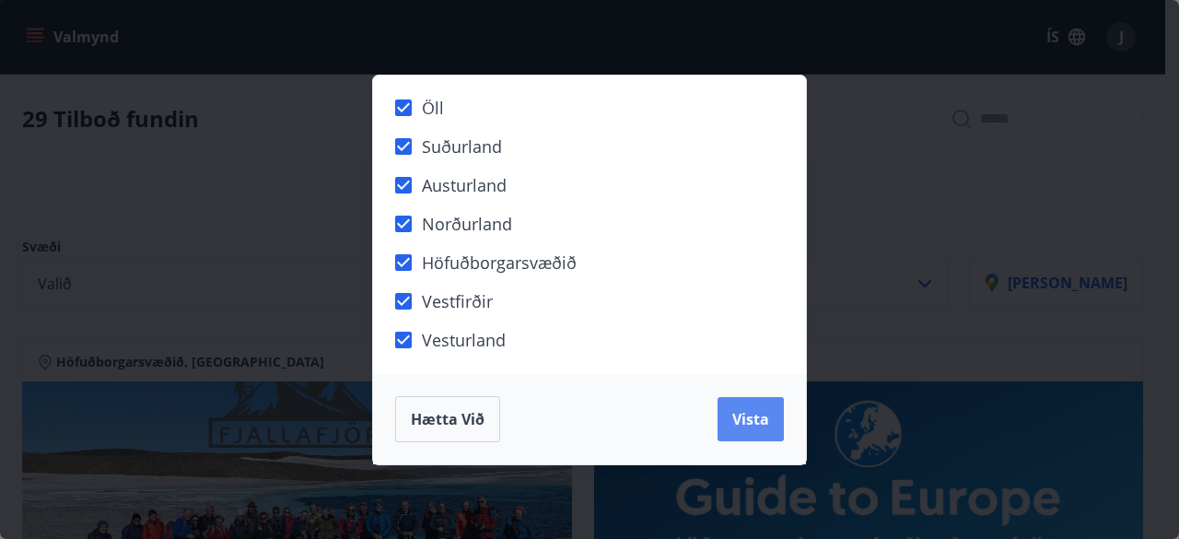
click at [755, 417] on span "Vista" at bounding box center [750, 419] width 37 height 20
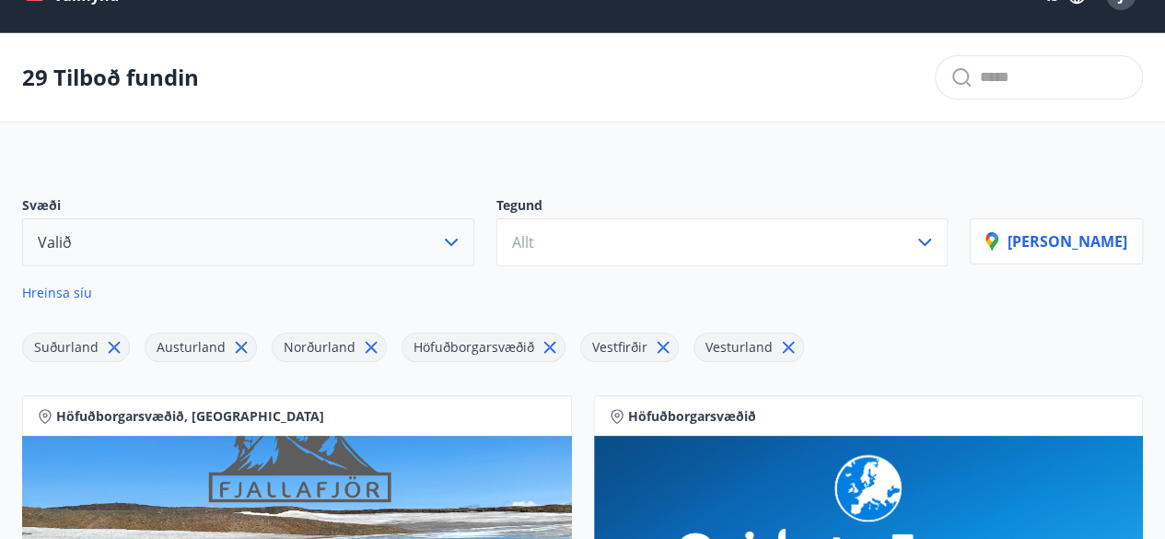
scroll to position [52, 0]
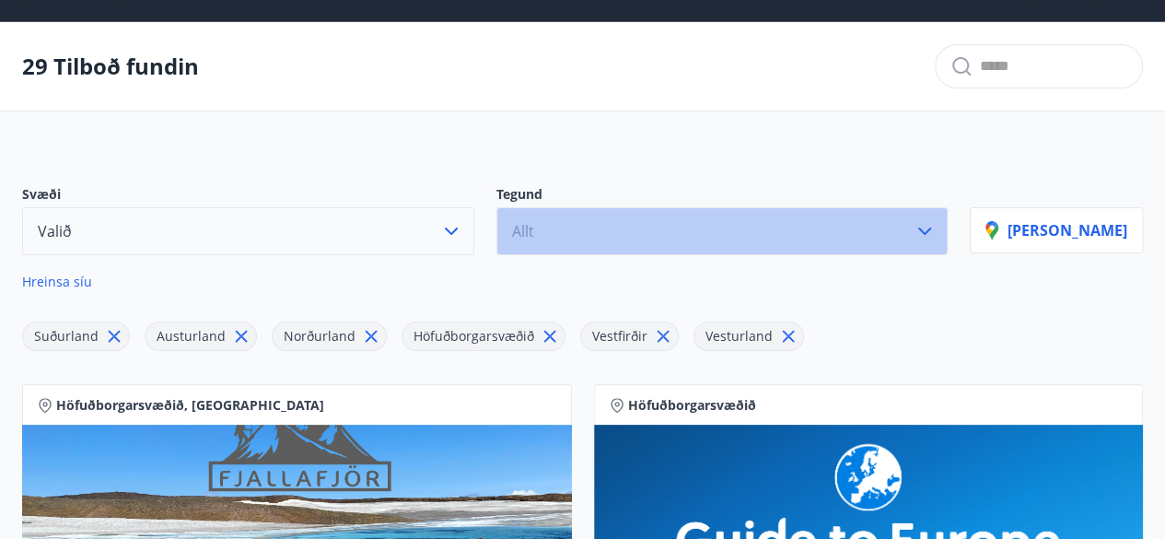
click at [936, 236] on icon "button" at bounding box center [925, 231] width 22 height 22
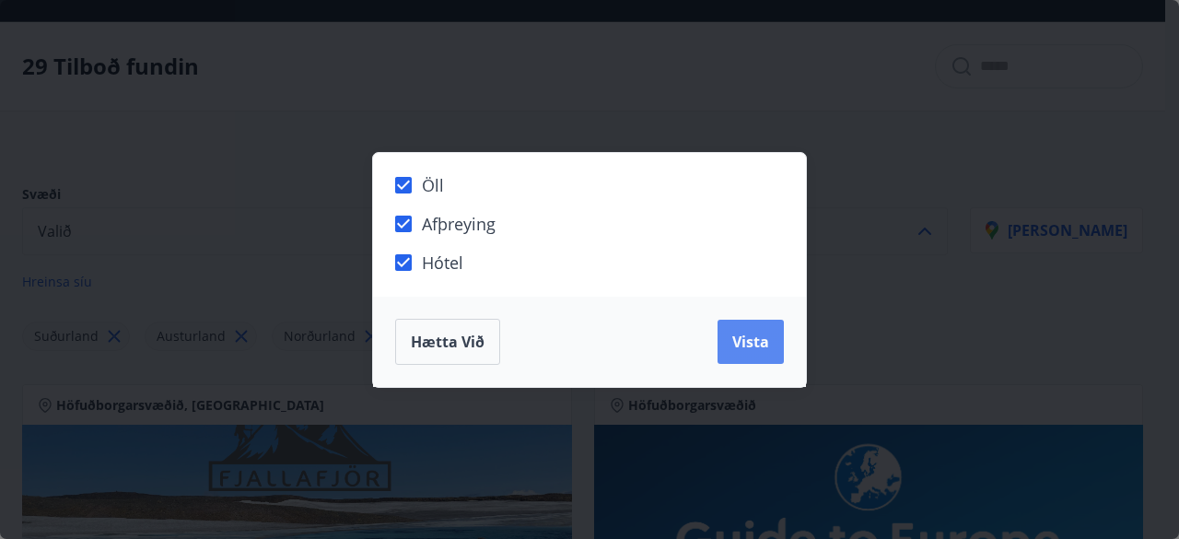
click at [752, 345] on span "Vista" at bounding box center [750, 342] width 37 height 20
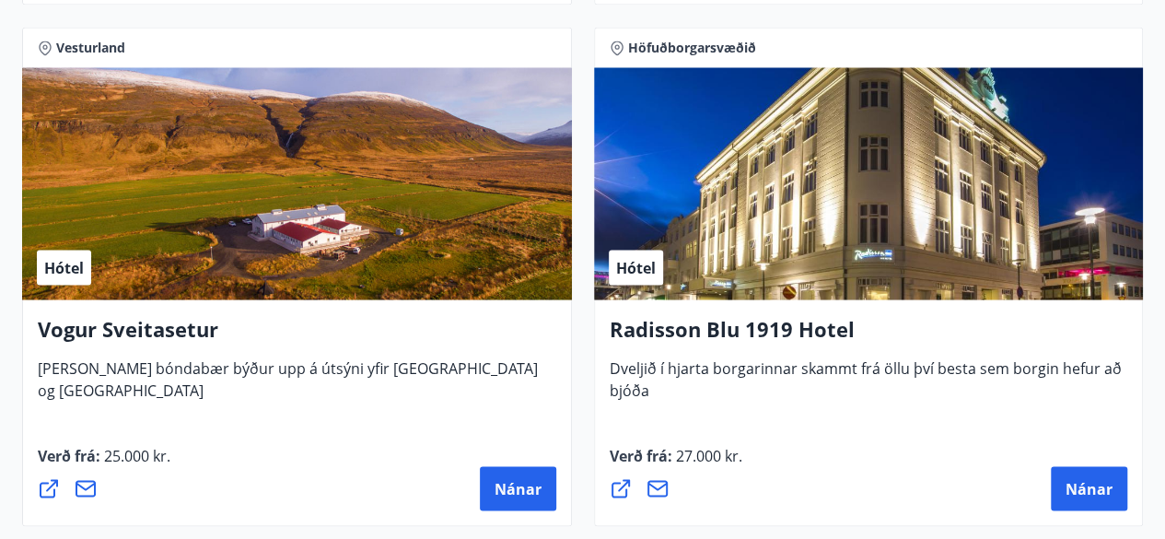
scroll to position [5089, 0]
